Goal: Information Seeking & Learning: Find specific fact

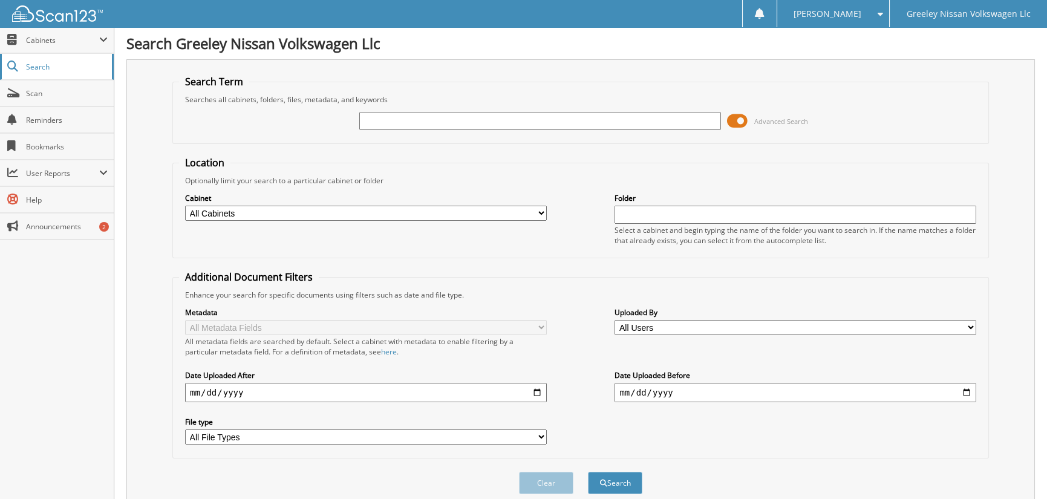
click at [39, 68] on span "Search" at bounding box center [66, 67] width 80 height 10
type input "G3506A"
click at [588, 472] on button "Search" at bounding box center [615, 483] width 54 height 22
click at [240, 206] on select "All Cabinets ACCOUNTS PAYABLE CAR DEALS FI CANCELLATIONS FI PRODUCTS SERVICE RO…" at bounding box center [366, 213] width 362 height 15
select select "12960"
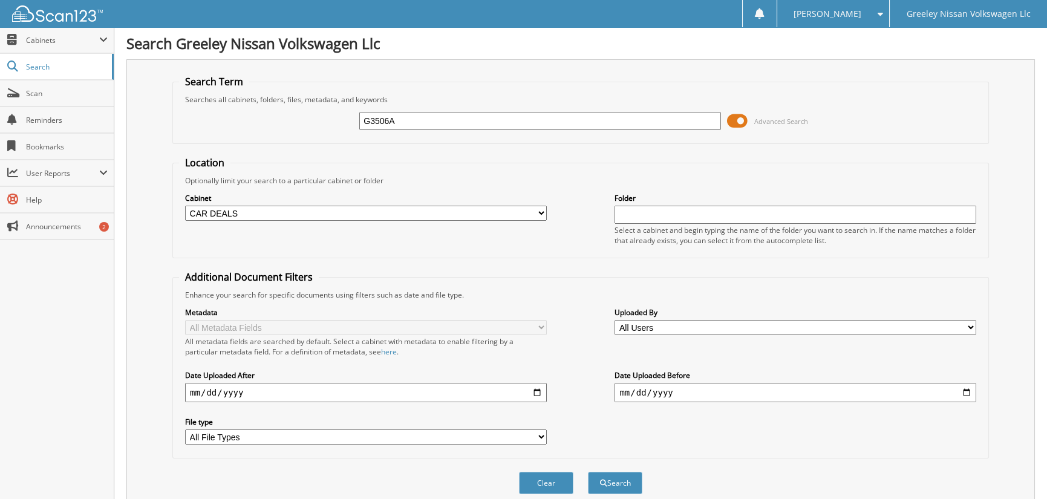
click at [185, 206] on select "All Cabinets ACCOUNTS PAYABLE CAR DEALS FI CANCELLATIONS FI PRODUCTS SERVICE RO…" at bounding box center [366, 213] width 362 height 15
click at [625, 480] on button "Search" at bounding box center [615, 483] width 54 height 22
click at [30, 37] on span "Cabinets" at bounding box center [62, 40] width 73 height 10
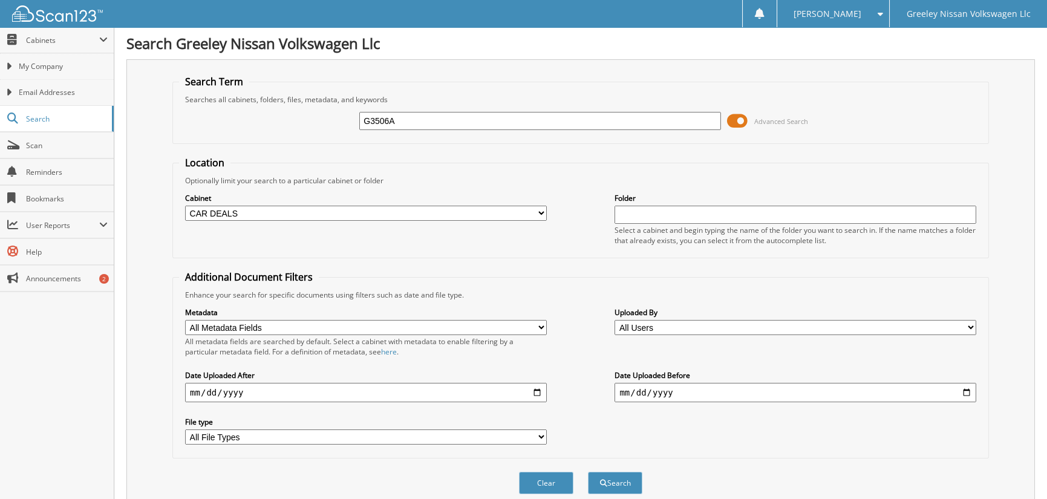
click at [906, 107] on div "G3506A Advanced Search" at bounding box center [581, 121] width 804 height 33
click at [865, 14] on div "[PERSON_NAME]" at bounding box center [834, 13] width 100 height 27
click at [959, 79] on fieldset "Search Term Searches all cabinets, folders, files, metadata, and keywords G3506…" at bounding box center [580, 109] width 817 height 69
click at [560, 115] on input "G3506A" at bounding box center [540, 121] width 362 height 18
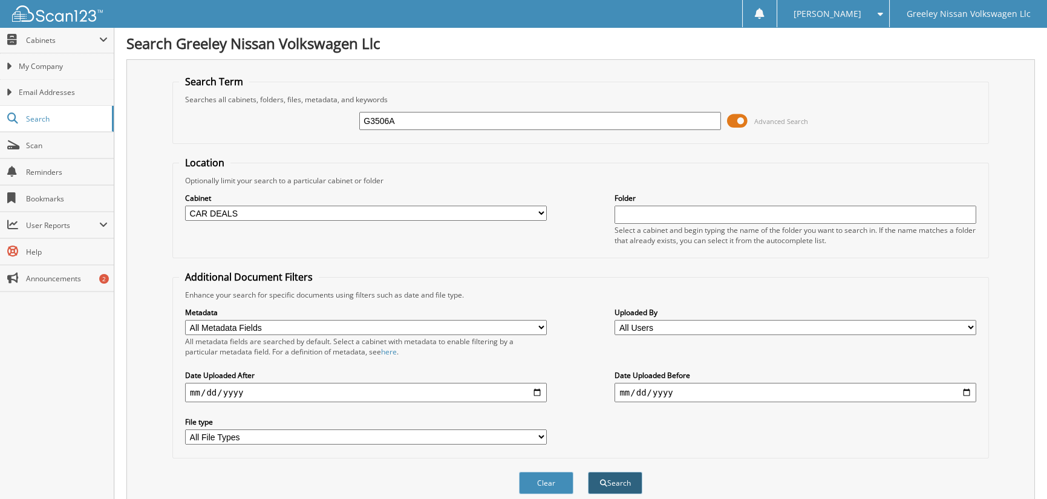
click at [641, 472] on button "Search" at bounding box center [615, 483] width 54 height 22
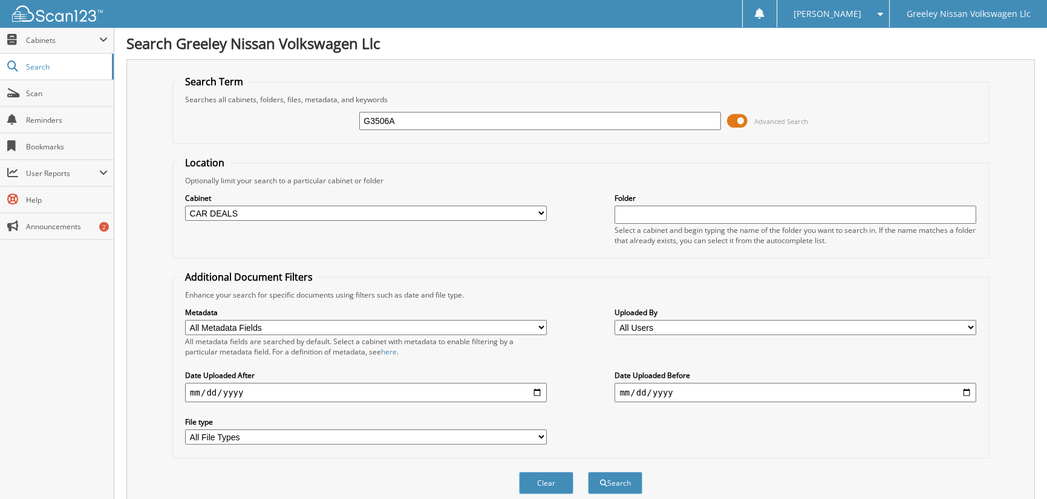
click at [426, 214] on select "All Cabinets ACCOUNTS PAYABLE CAR DEALS FI CANCELLATIONS FI PRODUCTS SERVICE RO…" at bounding box center [366, 213] width 362 height 15
select select
click at [185, 206] on select "All Cabinets ACCOUNTS PAYABLE CAR DEALS FI CANCELLATIONS FI PRODUCTS SERVICE RO…" at bounding box center [366, 213] width 362 height 15
click at [628, 484] on button "Search" at bounding box center [615, 483] width 54 height 22
click at [691, 325] on select "All Users Adam Burnett Adriana Archuleta Afton Morrison Alisa King Andrea Davis…" at bounding box center [796, 327] width 362 height 15
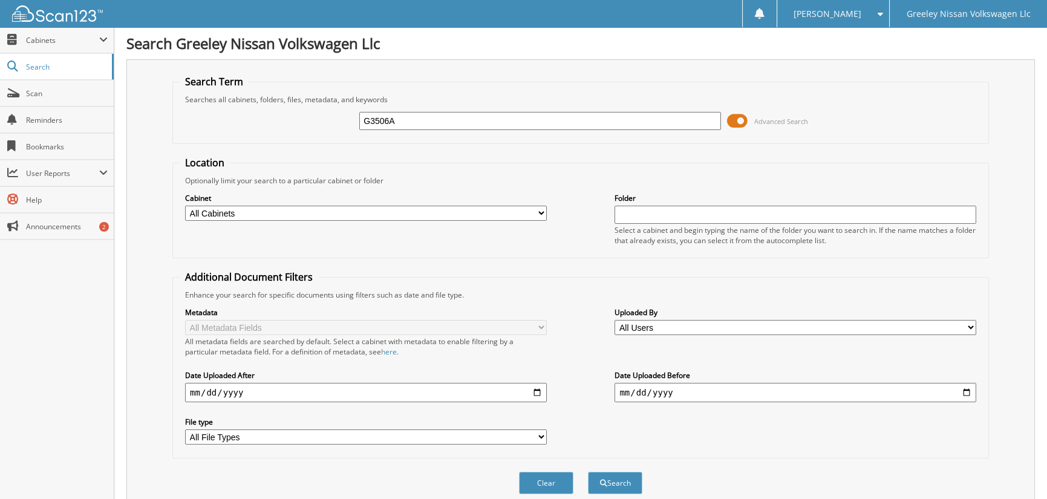
click at [691, 325] on select "All Users Adam Burnett Adriana Archuleta Afton Morrison Alisa King Andrea Davis…" at bounding box center [796, 327] width 362 height 15
click at [672, 220] on input "text" at bounding box center [796, 215] width 362 height 18
click at [672, 219] on input "text" at bounding box center [796, 215] width 362 height 18
click at [544, 214] on select "All Cabinets ACCOUNTS PAYABLE CAR DEALS FI CANCELLATIONS FI PRODUCTS SERVICE RO…" at bounding box center [366, 213] width 362 height 15
click at [185, 206] on select "All Cabinets ACCOUNTS PAYABLE CAR DEALS FI CANCELLATIONS FI PRODUCTS SERVICE RO…" at bounding box center [366, 213] width 362 height 15
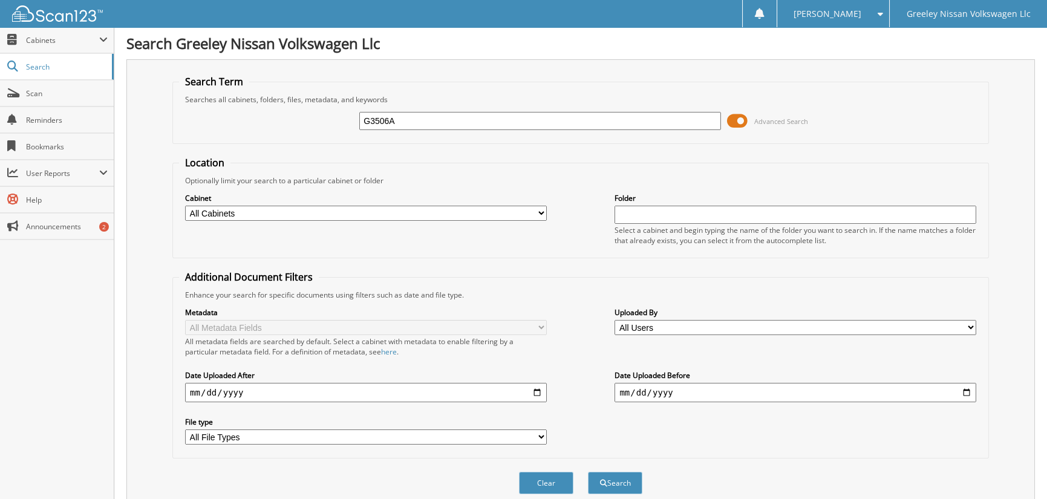
click at [422, 118] on input "G3506A" at bounding box center [540, 121] width 362 height 18
type input "[PERSON_NAME]"
click at [588, 472] on button "Search" at bounding box center [615, 483] width 54 height 22
